Goal: Task Accomplishment & Management: Manage account settings

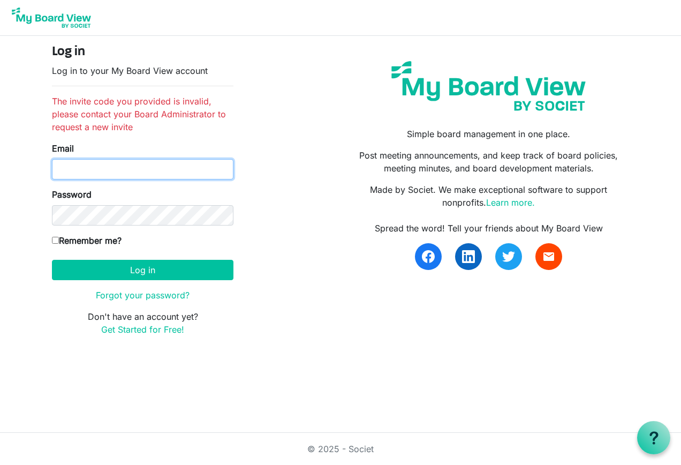
type input "[PERSON_NAME][EMAIL_ADDRESS][DOMAIN_NAME]"
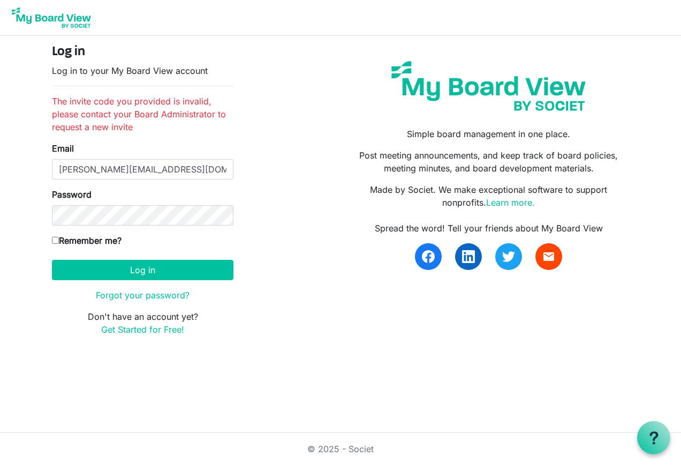
click at [56, 238] on input "Remember me?" at bounding box center [55, 240] width 7 height 7
checkbox input "true"
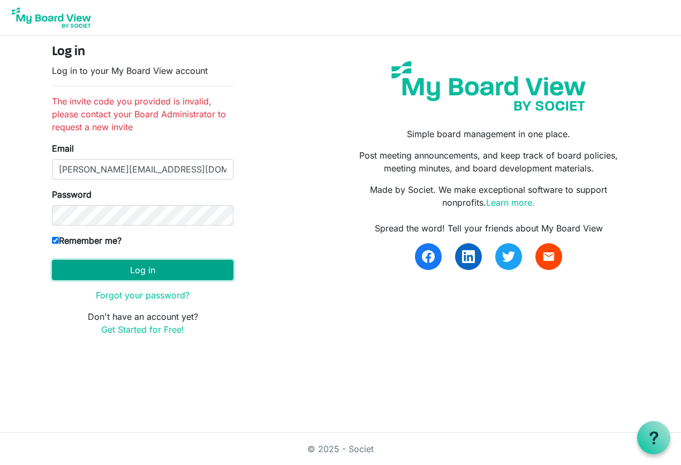
click at [136, 267] on button "Log in" at bounding box center [142, 270] width 181 height 20
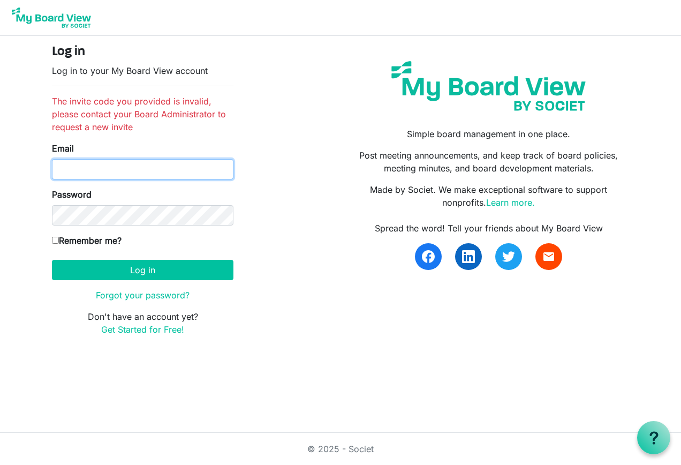
type input "tom@tvhcpa.com"
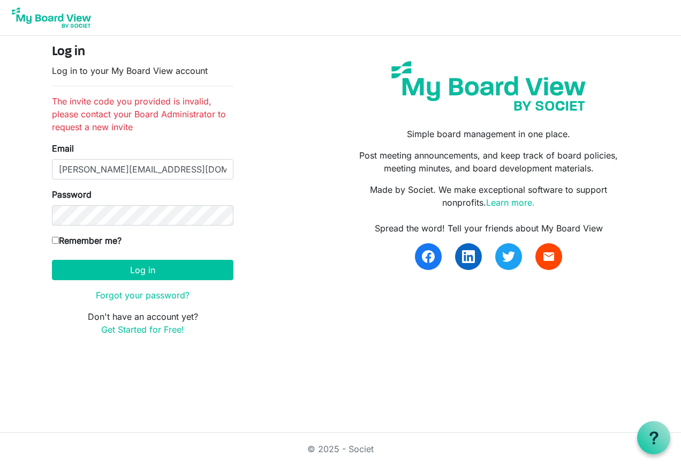
click at [55, 240] on input "Remember me?" at bounding box center [55, 240] width 7 height 7
checkbox input "true"
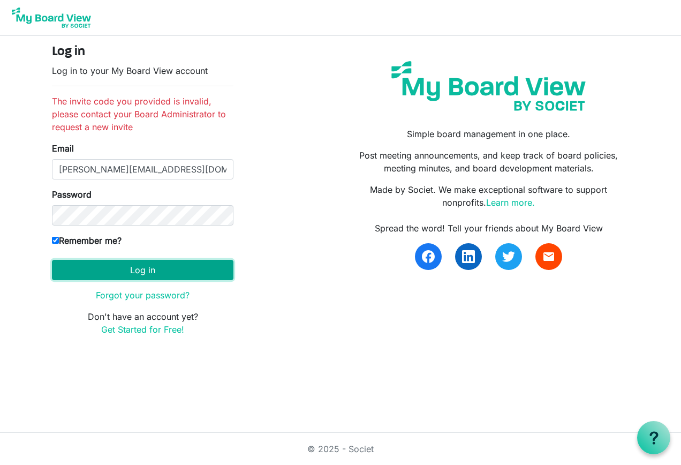
click at [138, 267] on button "Log in" at bounding box center [142, 270] width 181 height 20
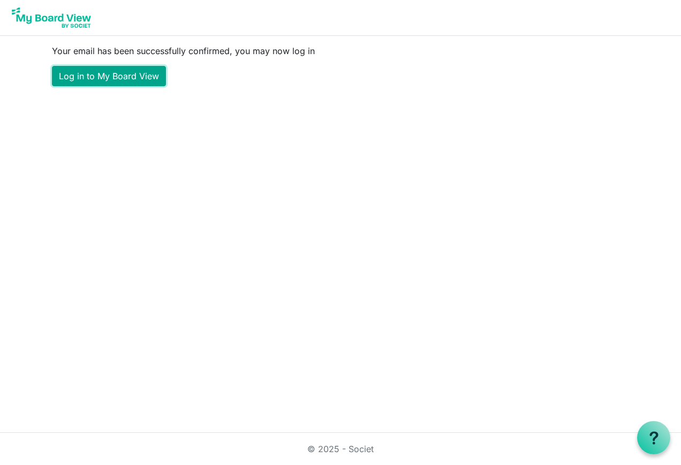
click at [105, 72] on link "Log in to My Board View" at bounding box center [109, 76] width 114 height 20
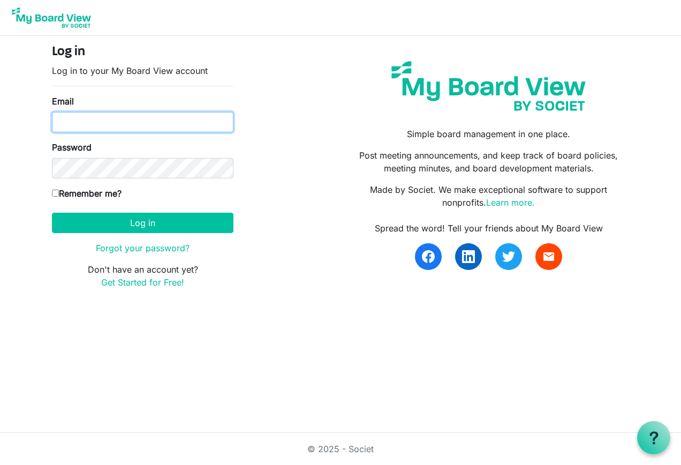
type input "tom@tvhcpa.com"
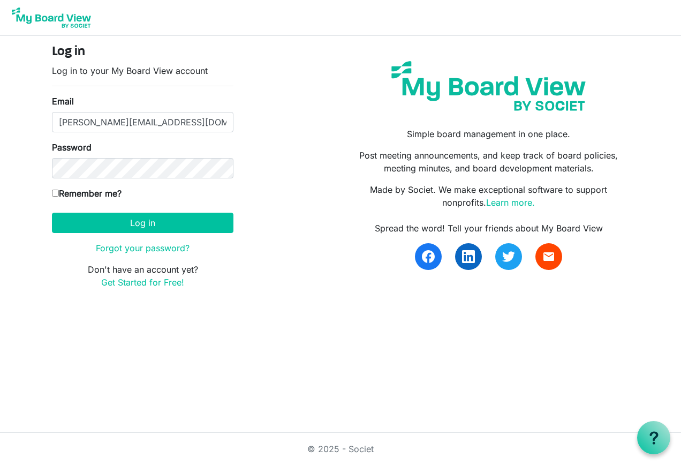
click at [55, 193] on input "Remember me?" at bounding box center [55, 192] width 7 height 7
checkbox input "true"
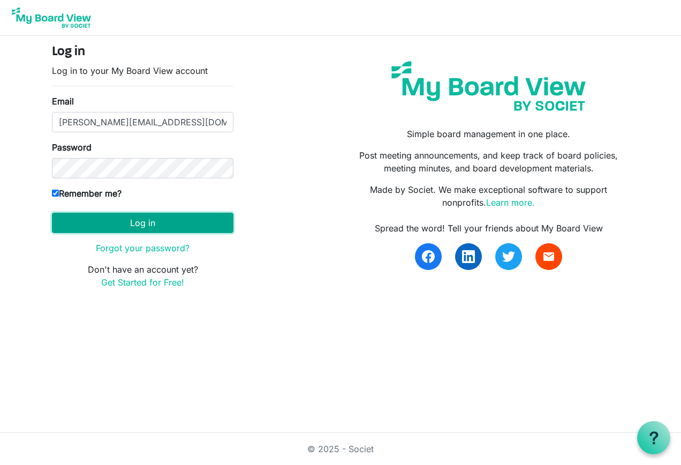
click at [144, 221] on button "Log in" at bounding box center [142, 222] width 181 height 20
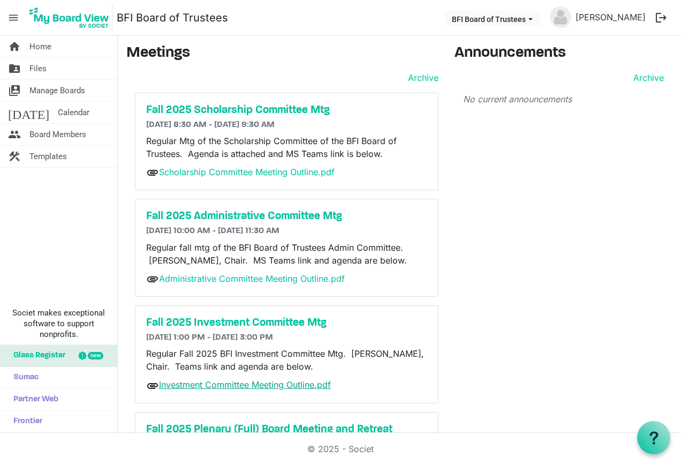
click at [232, 386] on link "Investment Committee Meeting Outline.pdf" at bounding box center [245, 384] width 172 height 11
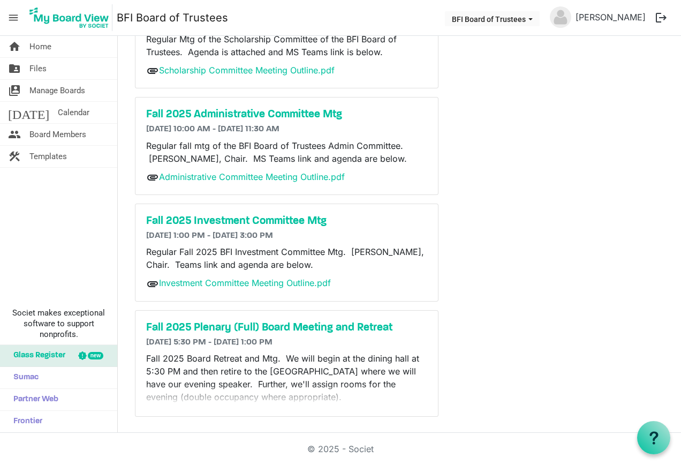
scroll to position [103, 0]
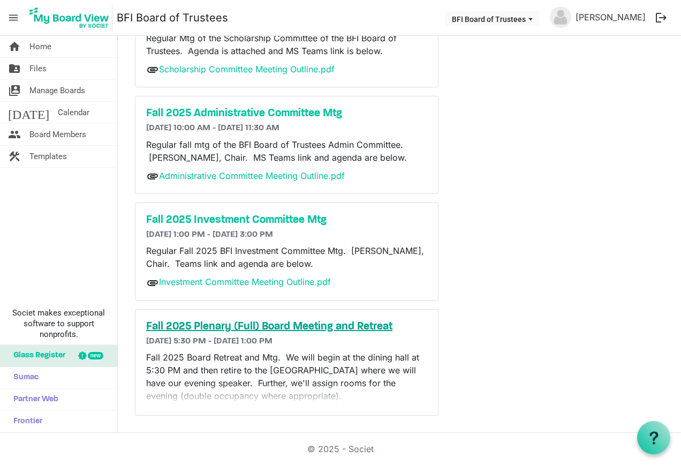
click at [270, 324] on h5 "Fall 2025 Plenary (Full) Board Meeting and Retreat" at bounding box center [286, 326] width 281 height 13
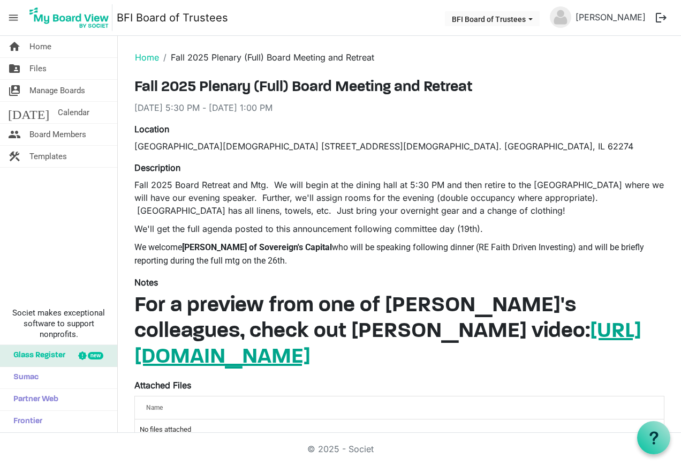
click at [401, 328] on link "https://youtu.be/qF5_A-BzLVY?si=7IJHxEbtQDjbvZ_D" at bounding box center [387, 344] width 507 height 47
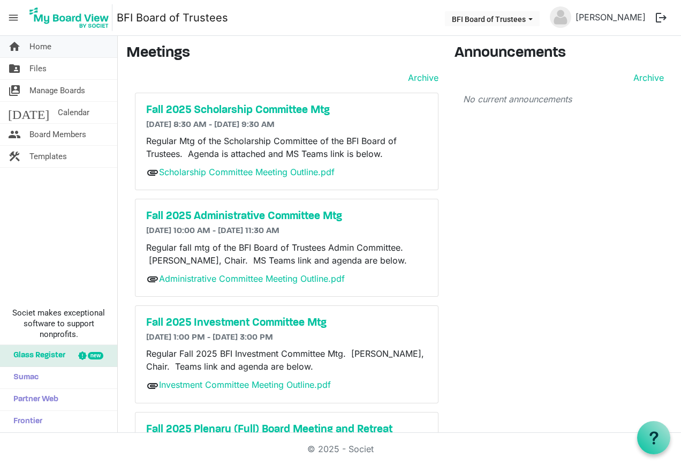
click at [45, 43] on span "Home" at bounding box center [40, 46] width 22 height 21
click at [39, 66] on span "Files" at bounding box center [37, 68] width 17 height 21
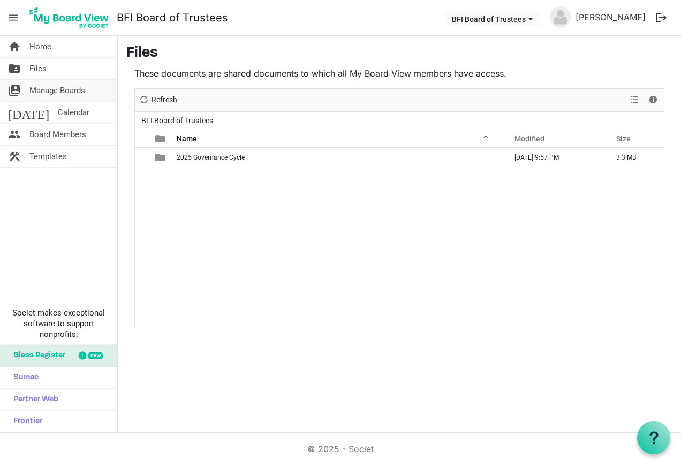
click at [37, 88] on span "Manage Boards" at bounding box center [57, 90] width 56 height 21
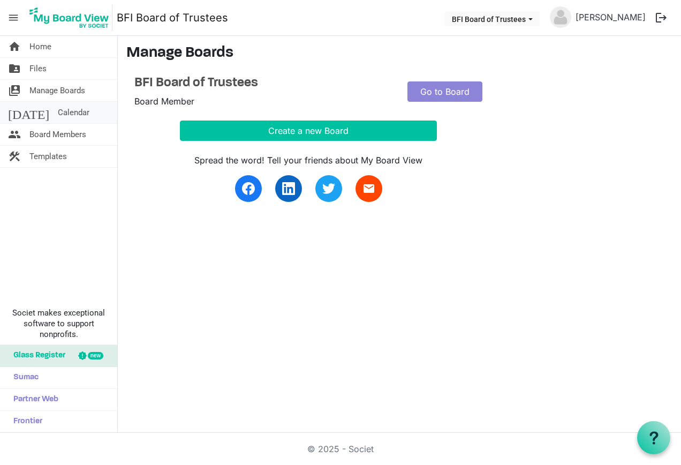
click at [58, 107] on span "Calendar" at bounding box center [74, 112] width 32 height 21
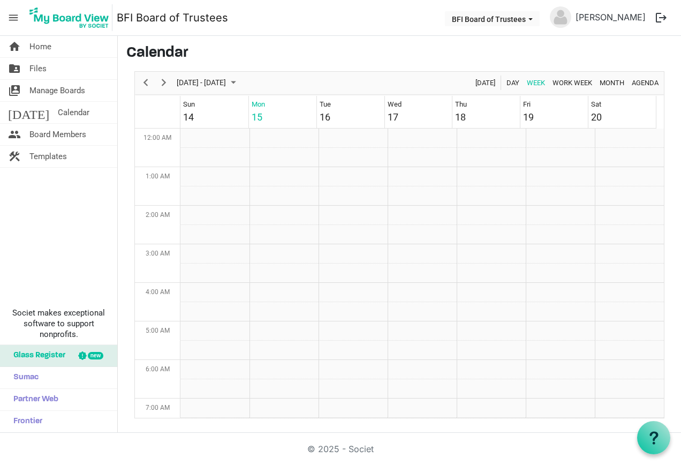
scroll to position [347, 0]
click at [39, 133] on span "Board Members" at bounding box center [57, 134] width 57 height 21
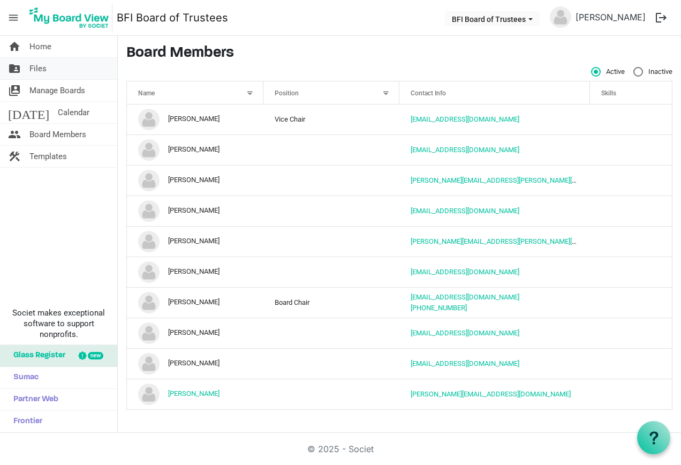
click at [39, 63] on span "Files" at bounding box center [37, 68] width 17 height 21
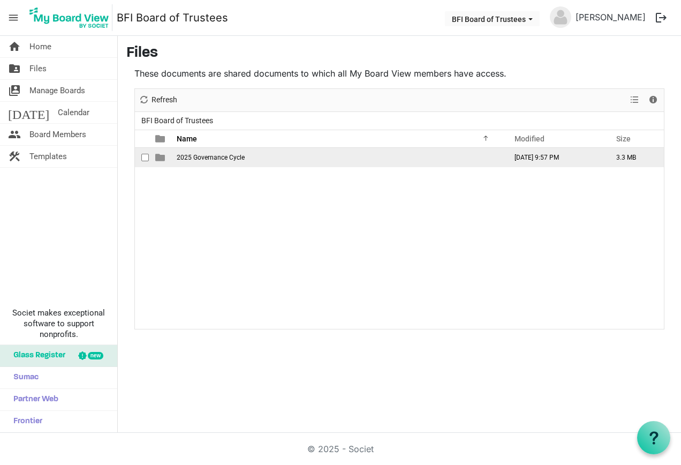
click at [218, 155] on span "2025 Governance Cycle" at bounding box center [211, 157] width 68 height 7
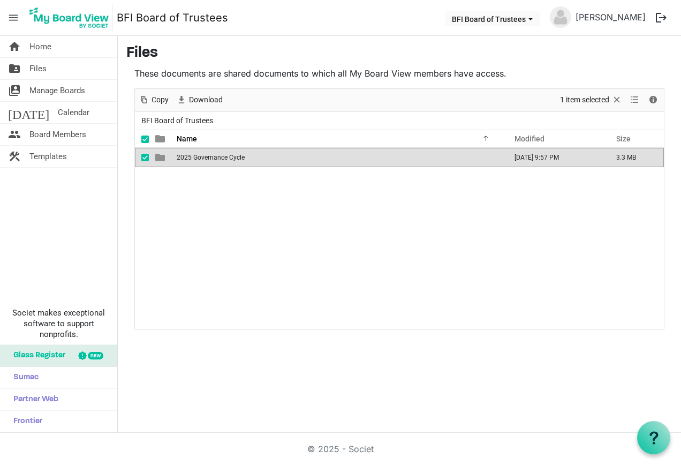
click at [218, 155] on span "2025 Governance Cycle" at bounding box center [211, 157] width 68 height 7
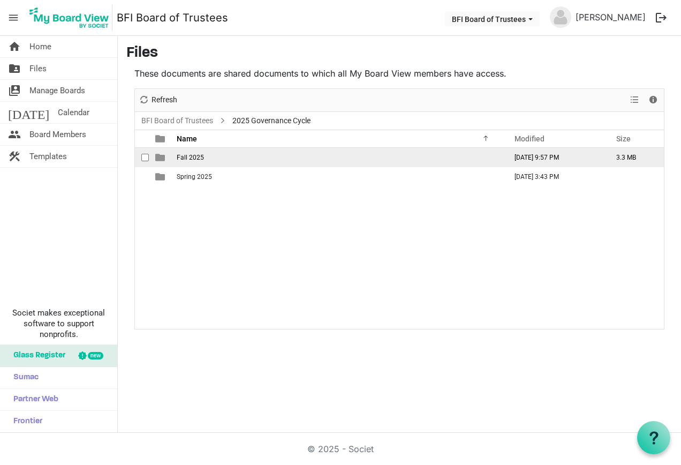
click at [187, 156] on span "Fall 2025" at bounding box center [190, 157] width 27 height 7
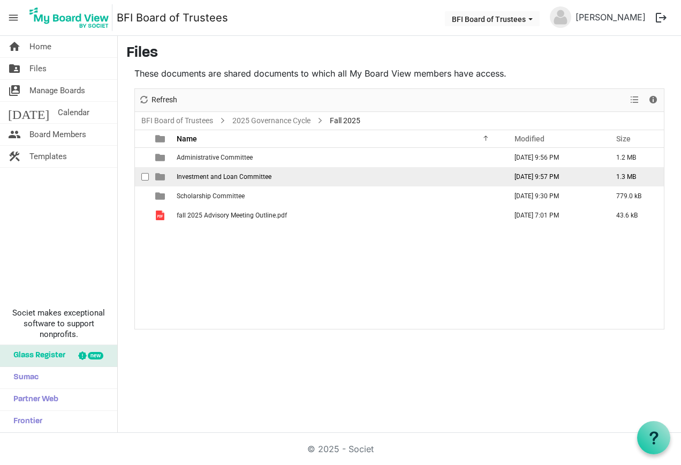
click at [214, 174] on span "Investment and Loan Committee" at bounding box center [224, 176] width 95 height 7
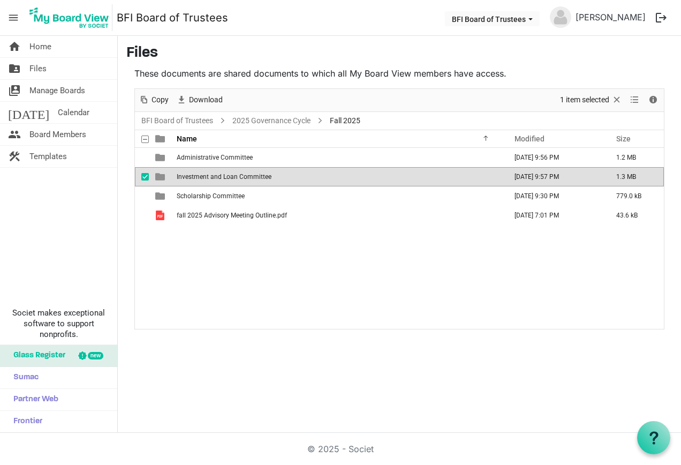
click at [214, 174] on span "Investment and Loan Committee" at bounding box center [224, 176] width 95 height 7
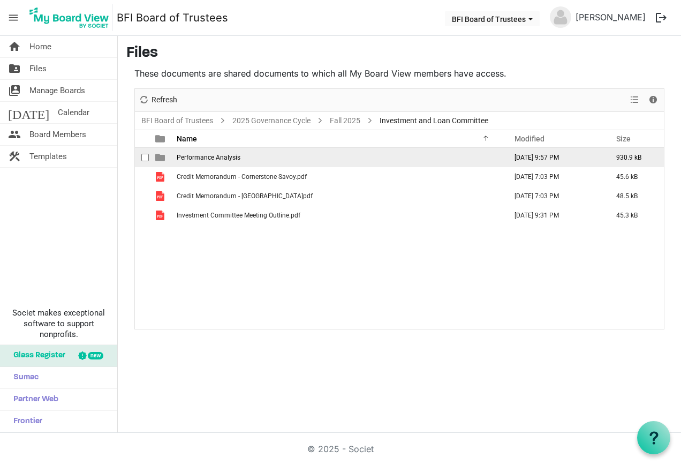
click at [203, 156] on span "Performance Analysis" at bounding box center [209, 157] width 64 height 7
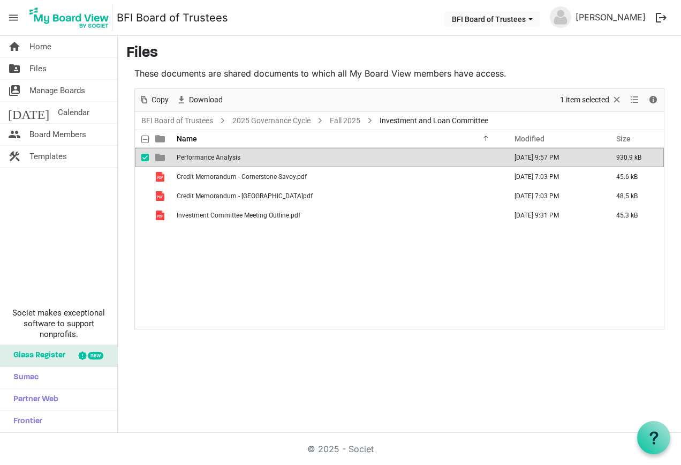
click at [203, 156] on span "Performance Analysis" at bounding box center [209, 157] width 64 height 7
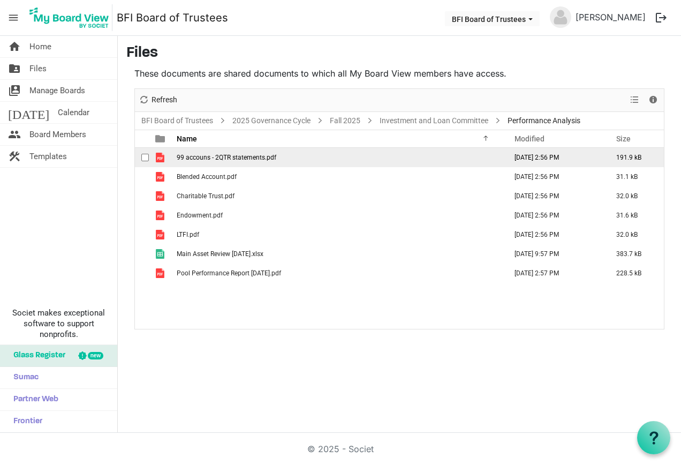
click at [233, 157] on span "99 accouns - 2QTR statements.pdf" at bounding box center [227, 157] width 100 height 7
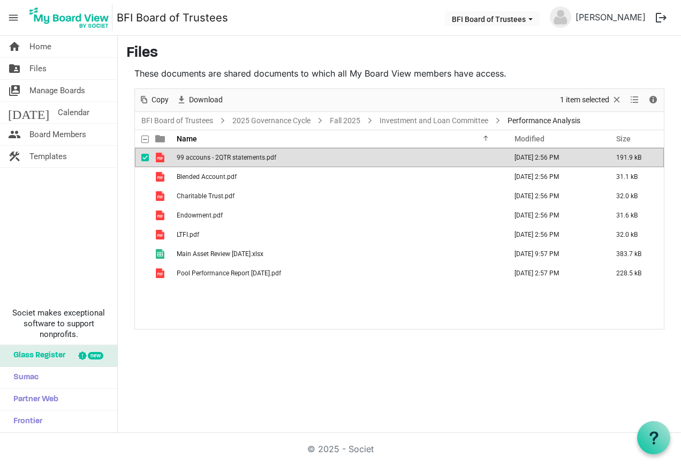
click at [233, 157] on span "99 accouns - 2QTR statements.pdf" at bounding box center [227, 157] width 100 height 7
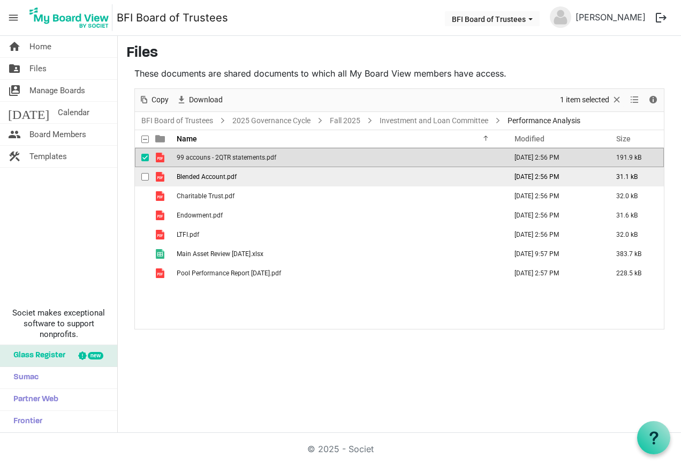
click at [229, 177] on span "Blended Account.pdf" at bounding box center [207, 176] width 60 height 7
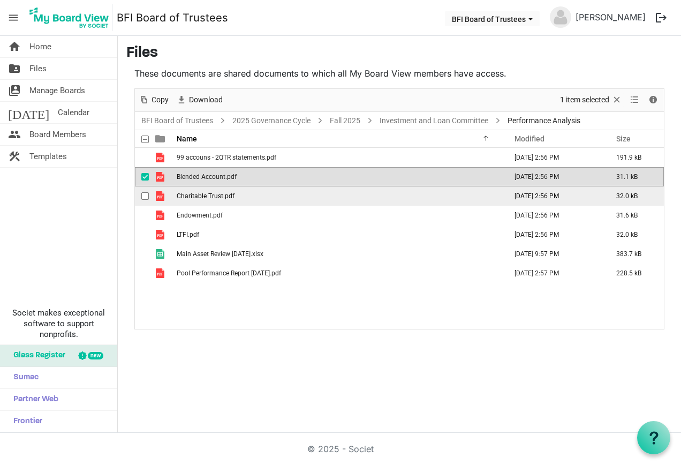
click at [218, 196] on span "Charitable Trust.pdf" at bounding box center [206, 195] width 58 height 7
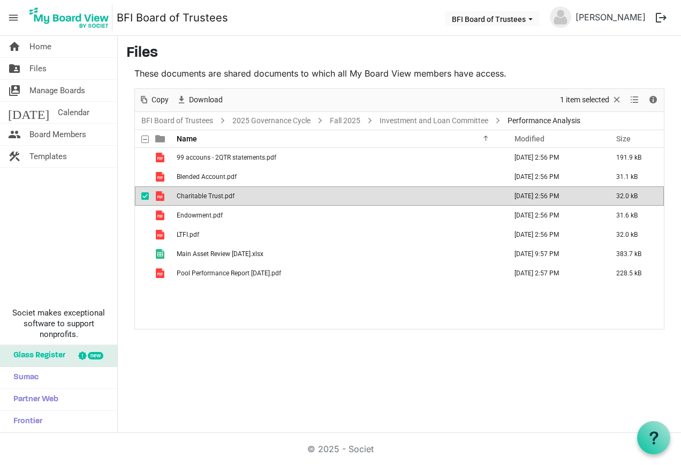
click at [218, 196] on span "Charitable Trust.pdf" at bounding box center [206, 195] width 58 height 7
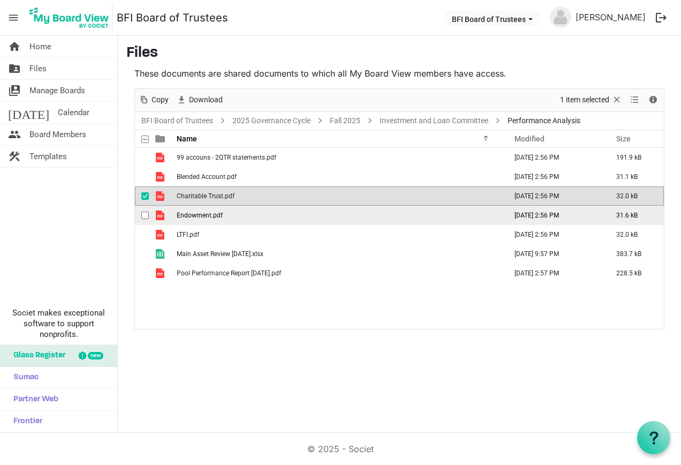
click at [212, 212] on span "Endowment.pdf" at bounding box center [200, 214] width 46 height 7
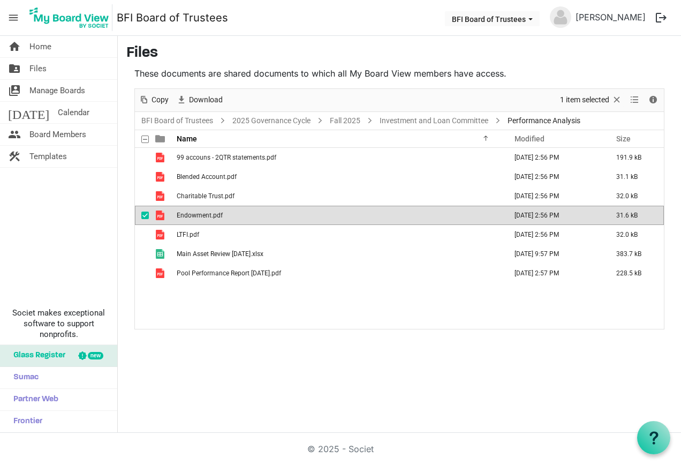
click at [212, 212] on span "Endowment.pdf" at bounding box center [200, 214] width 46 height 7
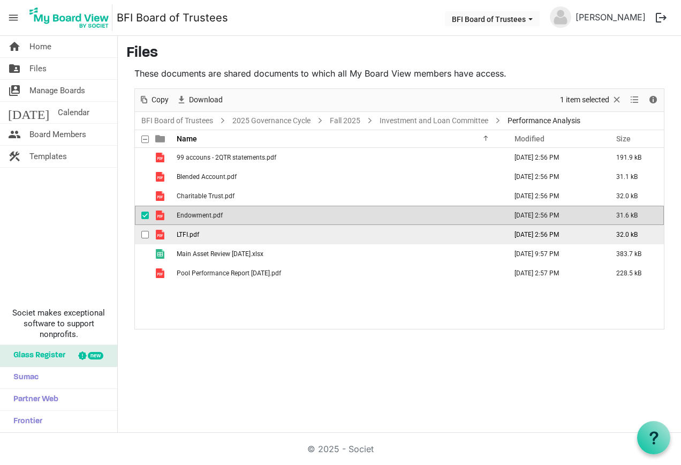
click at [217, 234] on td "LTFI.pdf" at bounding box center [338, 234] width 330 height 19
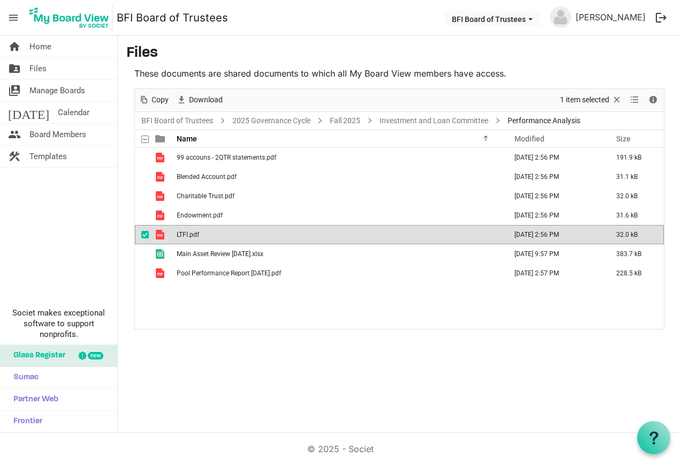
click at [217, 234] on td "LTFI.pdf" at bounding box center [338, 234] width 330 height 19
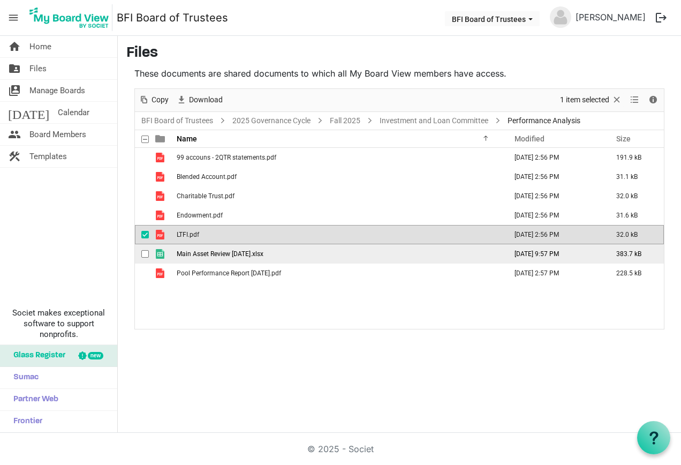
click at [224, 252] on span "Main Asset Review 30 June 2025.xlsx" at bounding box center [220, 253] width 87 height 7
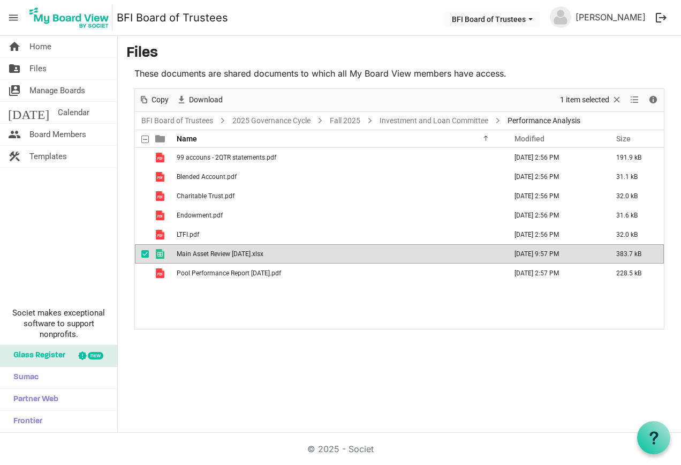
click at [224, 252] on span "Main Asset Review 30 June 2025.xlsx" at bounding box center [220, 253] width 87 height 7
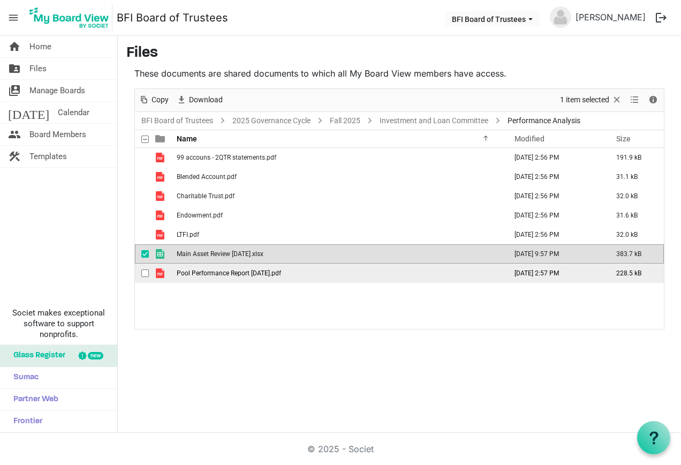
click at [221, 269] on span "Pool Performance Report 31 August 2025.pdf" at bounding box center [229, 272] width 104 height 7
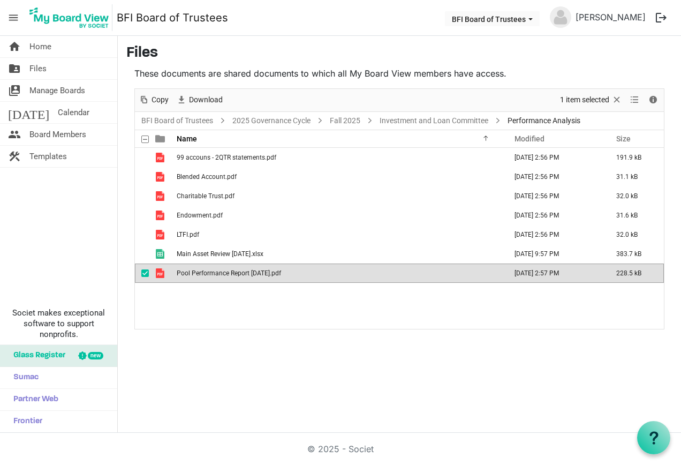
click at [221, 269] on span "Pool Performance Report 31 August 2025.pdf" at bounding box center [229, 272] width 104 height 7
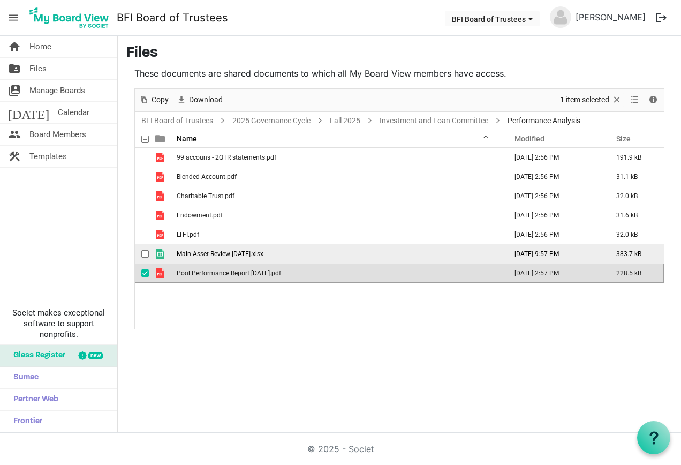
click at [260, 253] on span "Main Asset Review 30 June 2025.xlsx" at bounding box center [220, 253] width 87 height 7
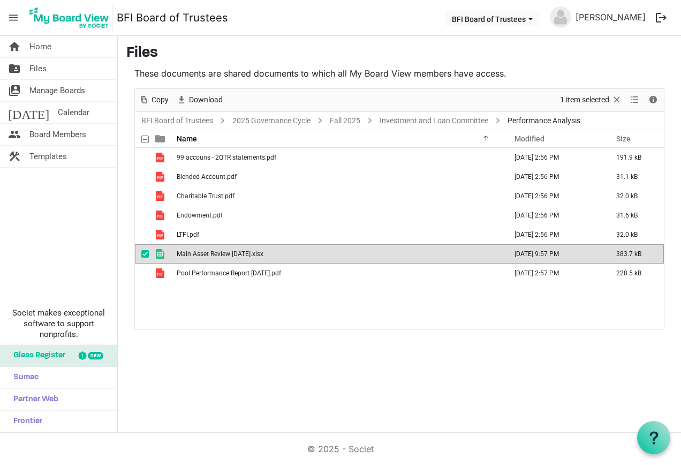
click at [260, 253] on span "Main Asset Review 30 June 2025.xlsx" at bounding box center [220, 253] width 87 height 7
click at [268, 326] on div "99 accouns - 2QTR statements.pdf September 12, 2025 2:56 PM 191.9 kB Blended Ac…" at bounding box center [399, 238] width 529 height 181
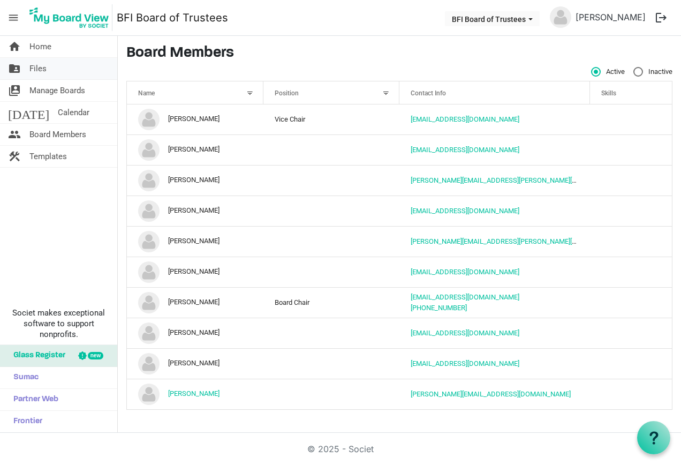
click at [41, 65] on span "Files" at bounding box center [37, 68] width 17 height 21
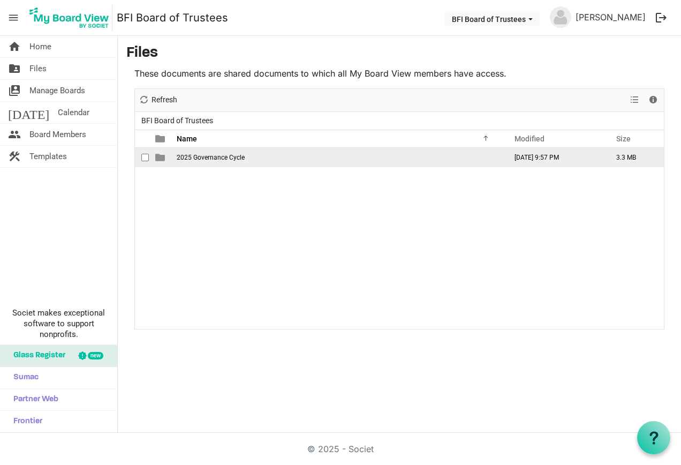
click at [217, 154] on span "2025 Governance Cycle" at bounding box center [211, 157] width 68 height 7
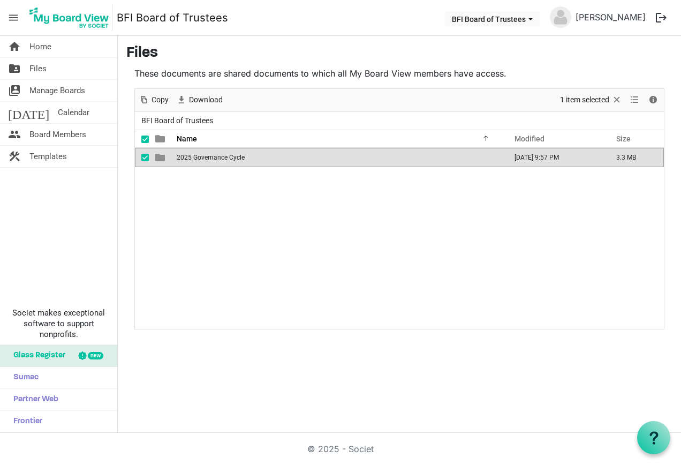
click at [217, 154] on span "2025 Governance Cycle" at bounding box center [211, 157] width 68 height 7
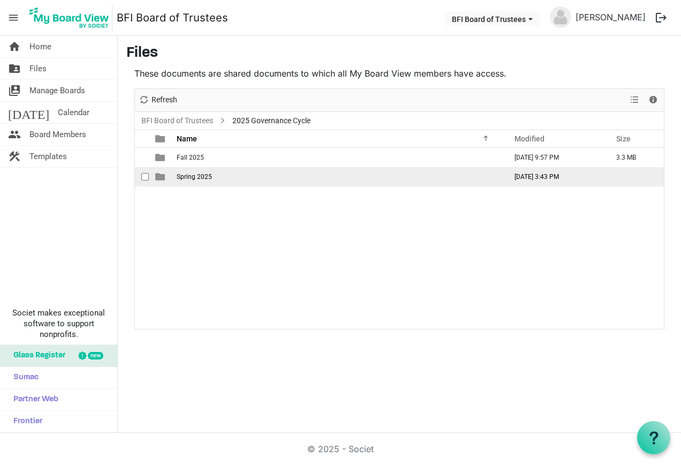
click at [205, 174] on span "Spring 2025" at bounding box center [194, 176] width 35 height 7
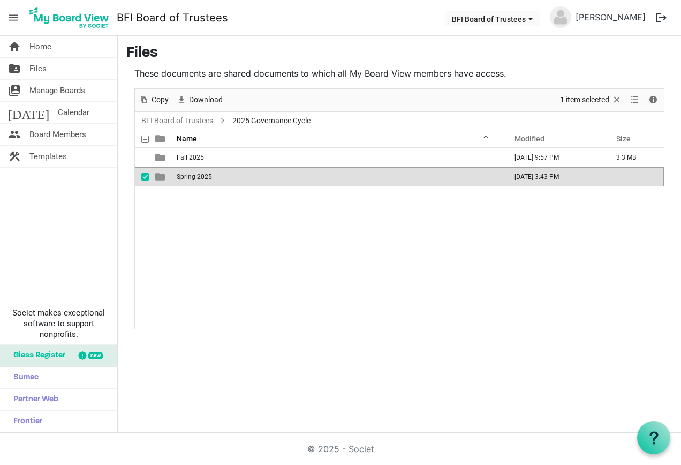
click at [205, 174] on span "Spring 2025" at bounding box center [194, 176] width 35 height 7
